Goal: Communication & Community: Ask a question

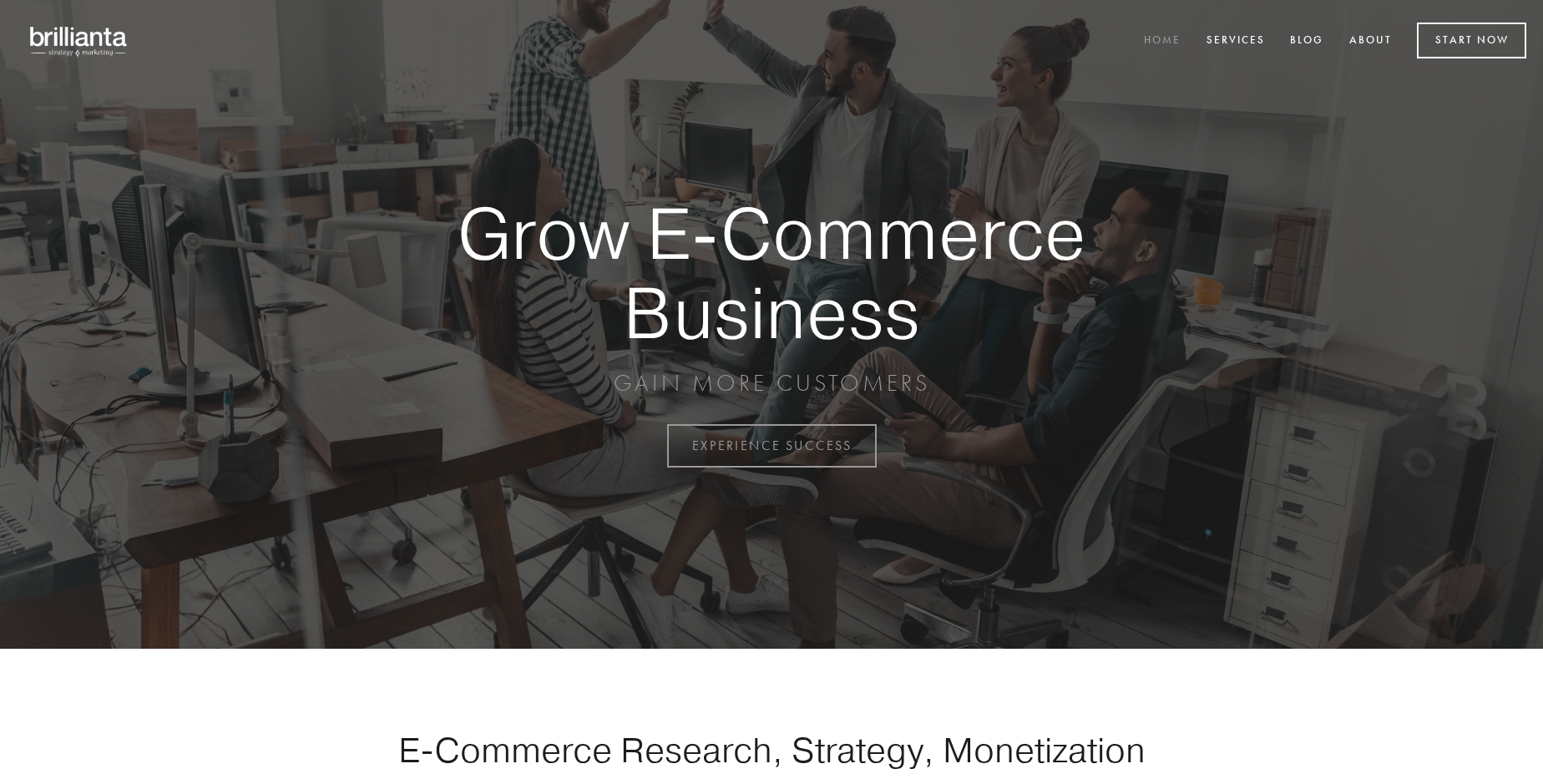
scroll to position [4376, 0]
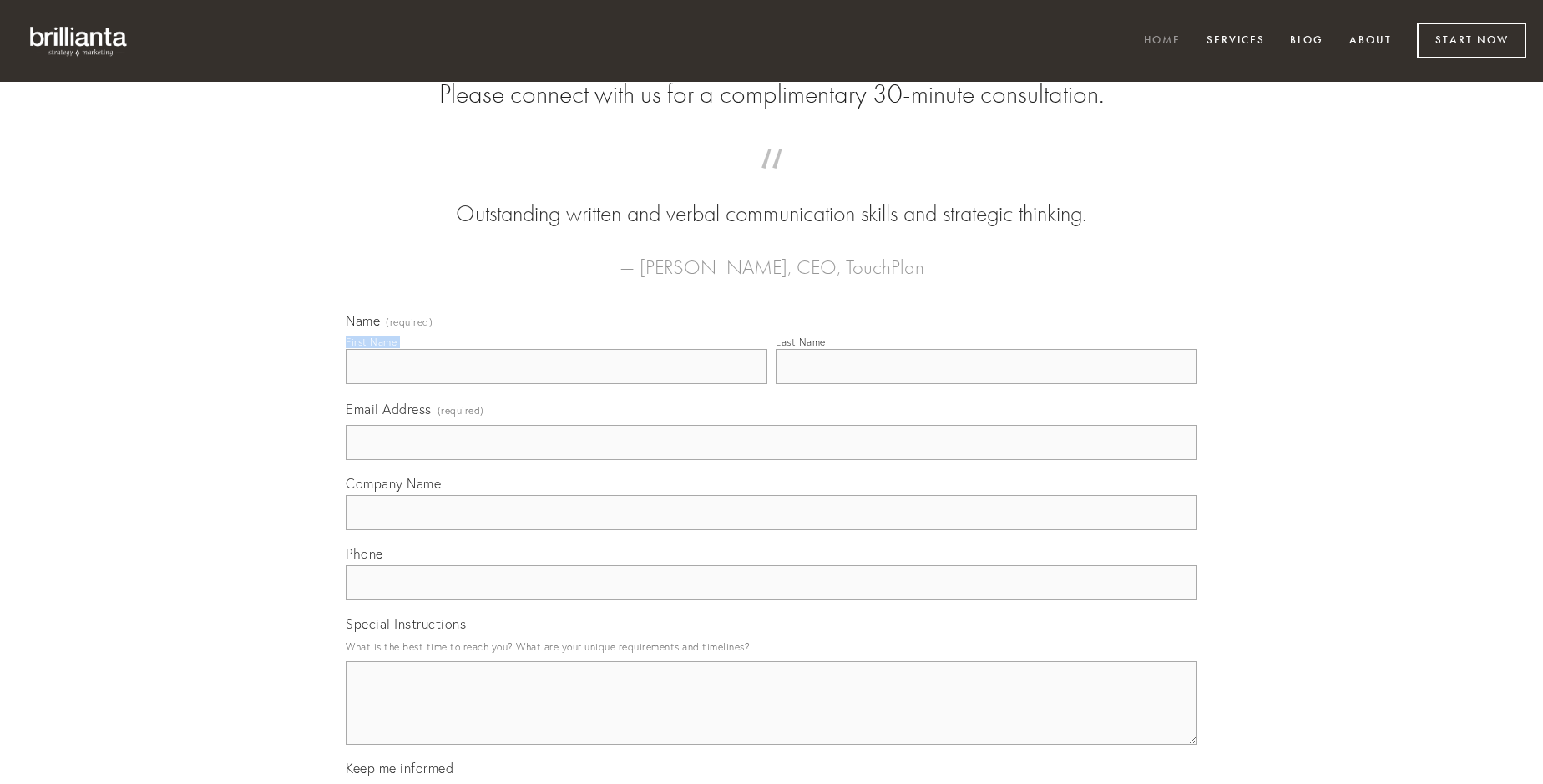
type input "[PERSON_NAME] DDS"
click at [986, 384] on input "Last Name" at bounding box center [986, 367] width 422 height 35
type input "[PERSON_NAME] DDS"
click at [771, 460] on input "Email Address (required)" at bounding box center [771, 443] width 851 height 35
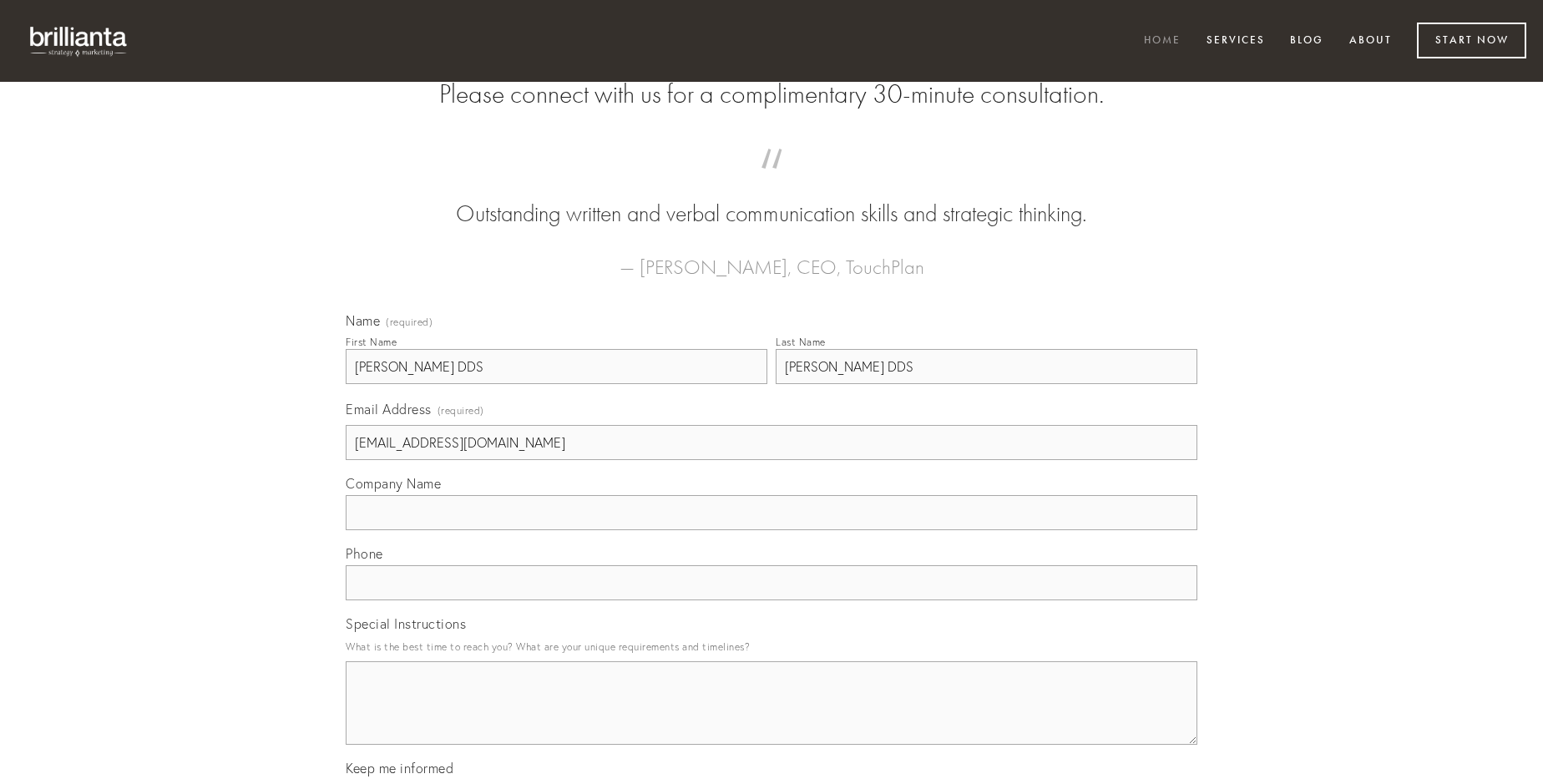
type input "[EMAIL_ADDRESS][DOMAIN_NAME]"
click at [771, 530] on input "Company Name" at bounding box center [771, 512] width 851 height 35
type input "aeternus"
click at [771, 600] on input "text" at bounding box center [771, 583] width 851 height 35
click at [771, 718] on textarea "Special Instructions" at bounding box center [771, 703] width 851 height 84
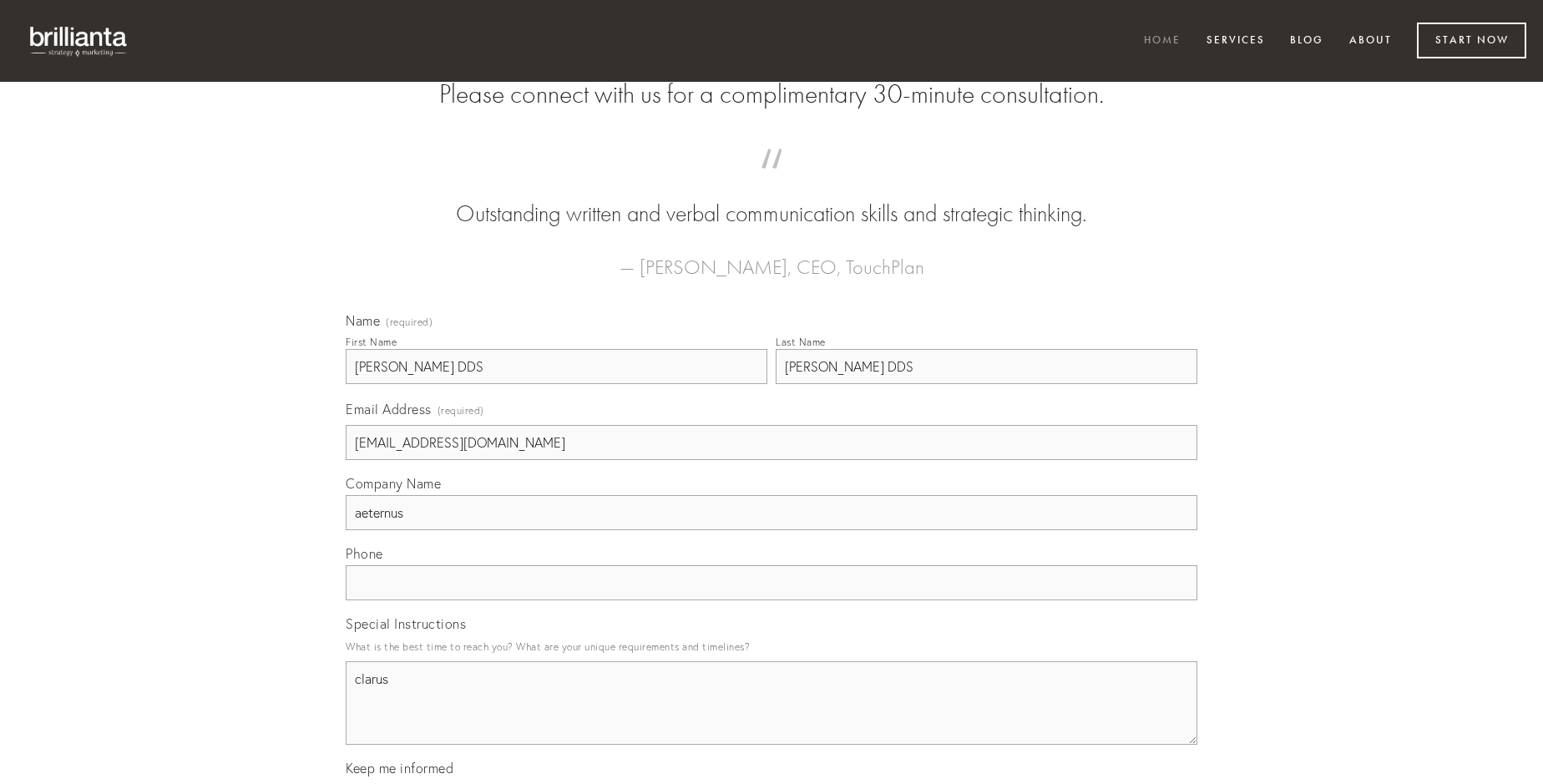
type textarea "clarus"
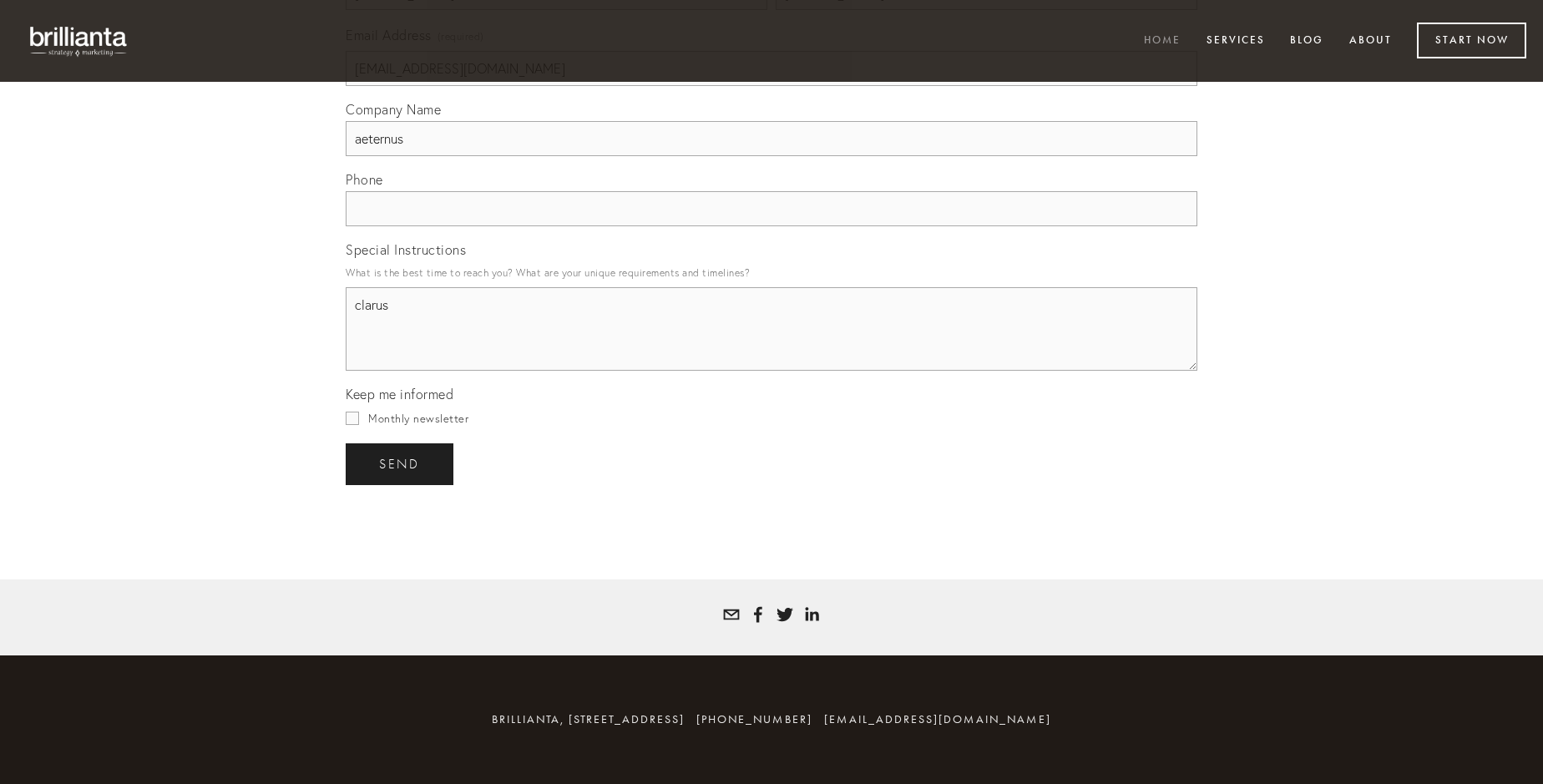
click at [401, 463] on span "send" at bounding box center [399, 463] width 41 height 15
